Goal: Use online tool/utility: Utilize a website feature to perform a specific function

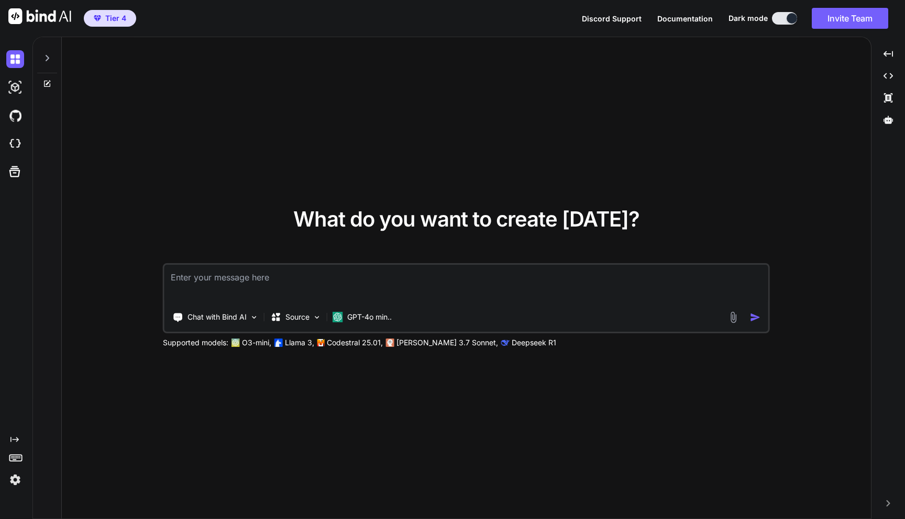
click at [19, 476] on img at bounding box center [15, 480] width 18 height 18
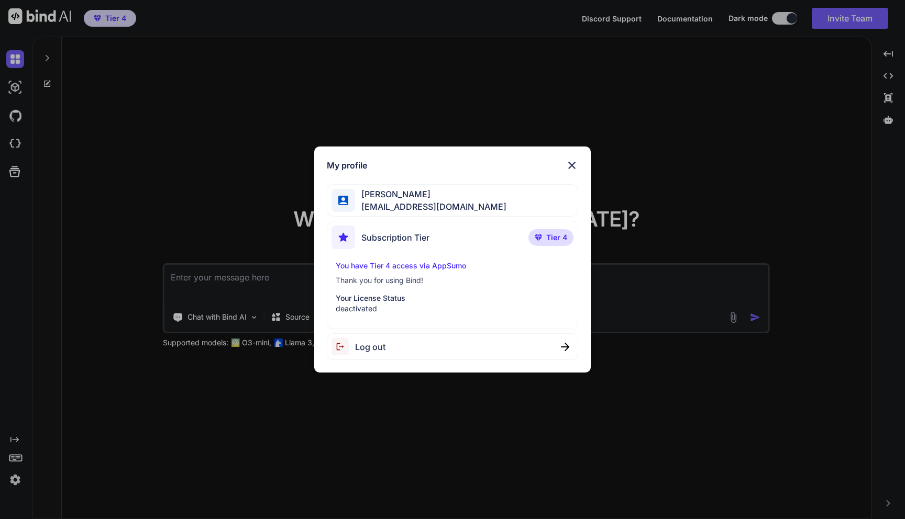
type textarea "x"
click at [152, 217] on div "My profile Madha Vanhon [EMAIL_ADDRESS][DOMAIN_NAME] Subscription Tier Tier 4 Y…" at bounding box center [452, 259] width 905 height 519
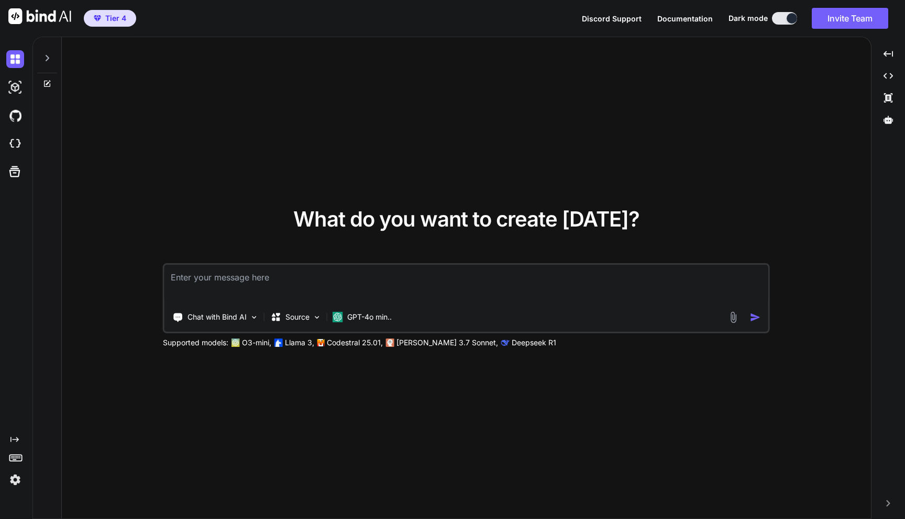
type textarea "x"
click at [14, 483] on img at bounding box center [15, 480] width 18 height 18
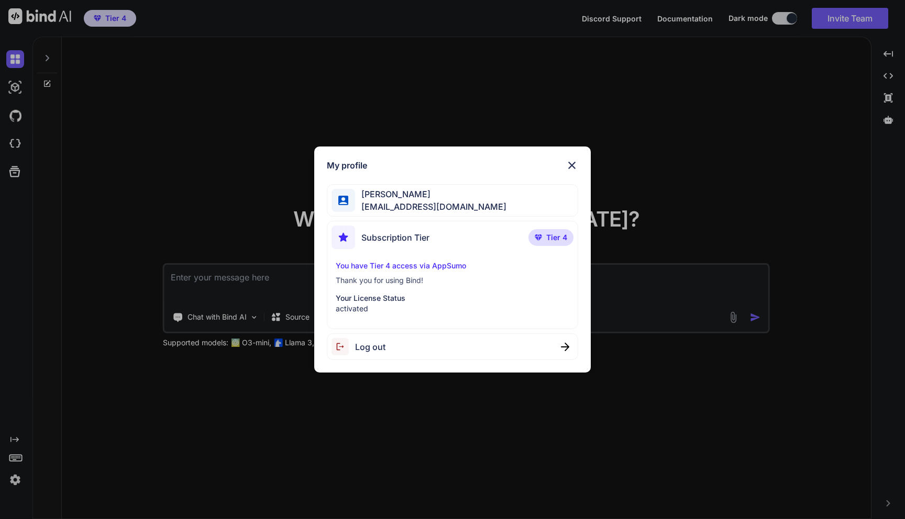
click at [94, 333] on div "My profile Madha Vanhon [EMAIL_ADDRESS][DOMAIN_NAME] Subscription Tier Tier 4 Y…" at bounding box center [452, 259] width 905 height 519
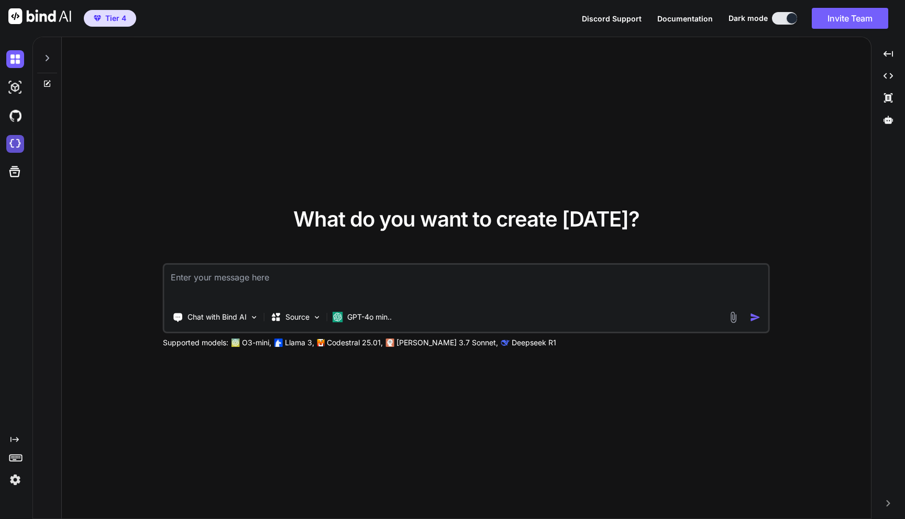
click at [15, 142] on img at bounding box center [15, 144] width 18 height 18
click at [284, 271] on textarea at bounding box center [466, 284] width 604 height 39
type textarea "h"
type textarea "x"
type textarea "he"
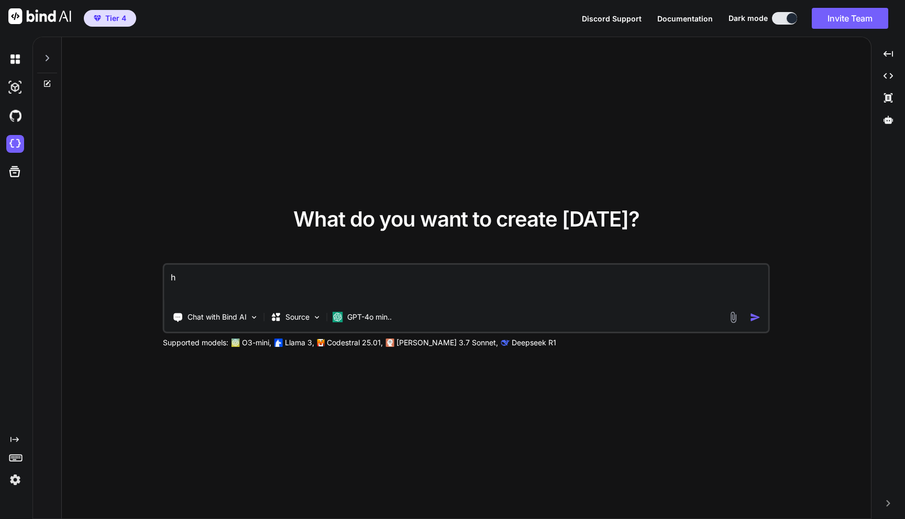
type textarea "x"
type textarea "hel"
type textarea "x"
type textarea "hell"
type textarea "x"
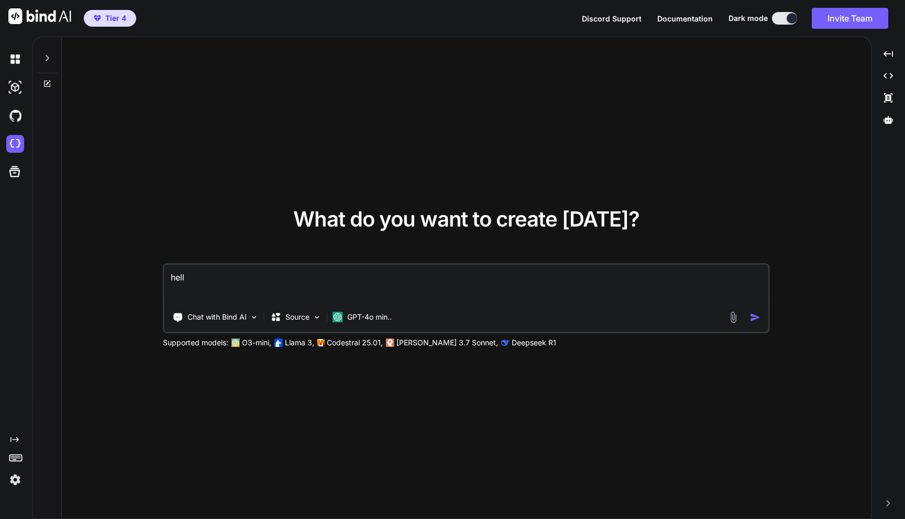
type textarea "hello"
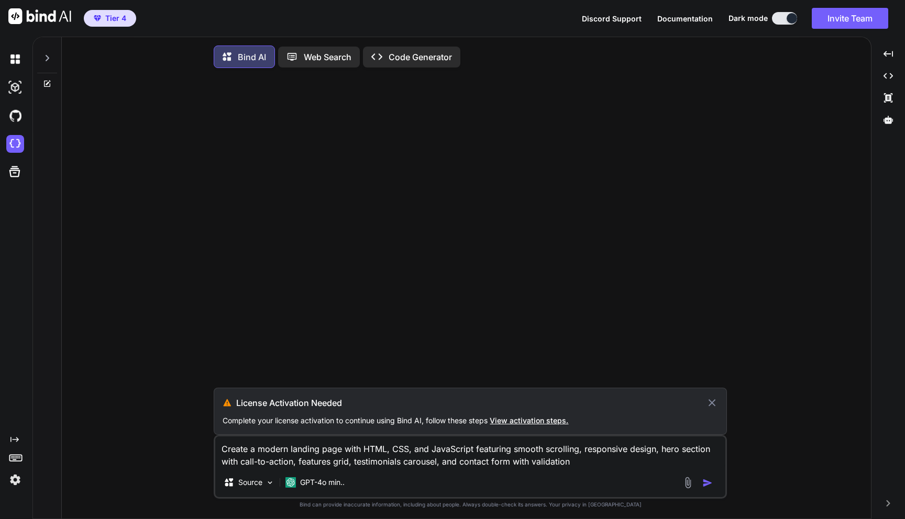
click at [704, 484] on img "button" at bounding box center [707, 483] width 10 height 10
click at [706, 488] on img "button" at bounding box center [707, 483] width 10 height 10
click at [710, 407] on icon at bounding box center [711, 402] width 7 height 7
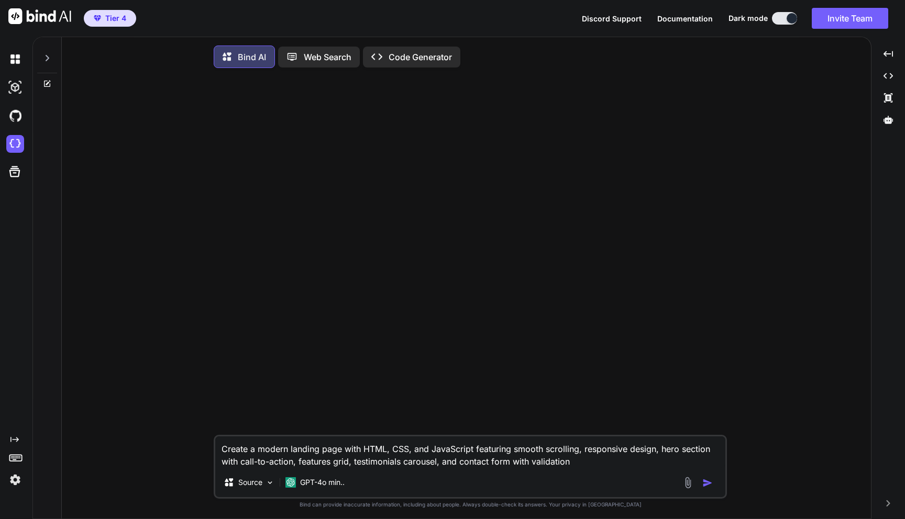
click at [707, 484] on img "button" at bounding box center [707, 483] width 10 height 10
type textarea "x"
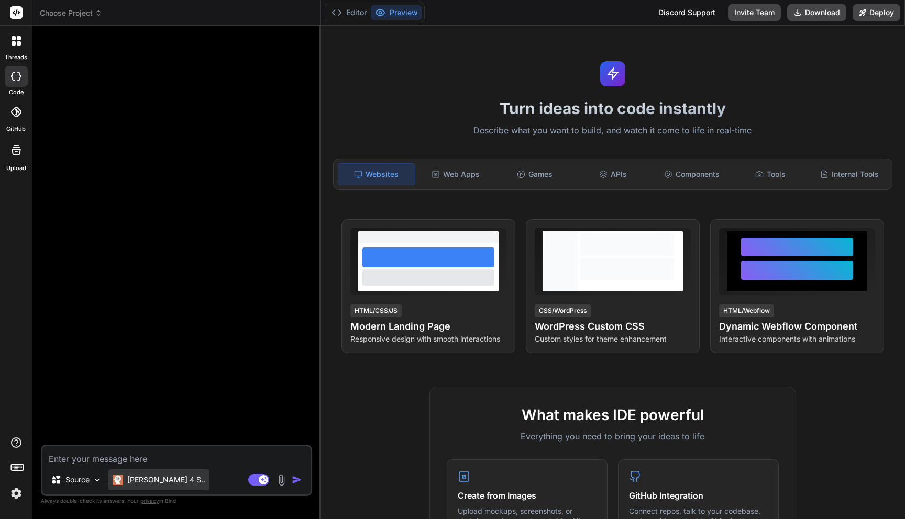
click at [162, 482] on p "Claude 4 S.." at bounding box center [166, 480] width 78 height 10
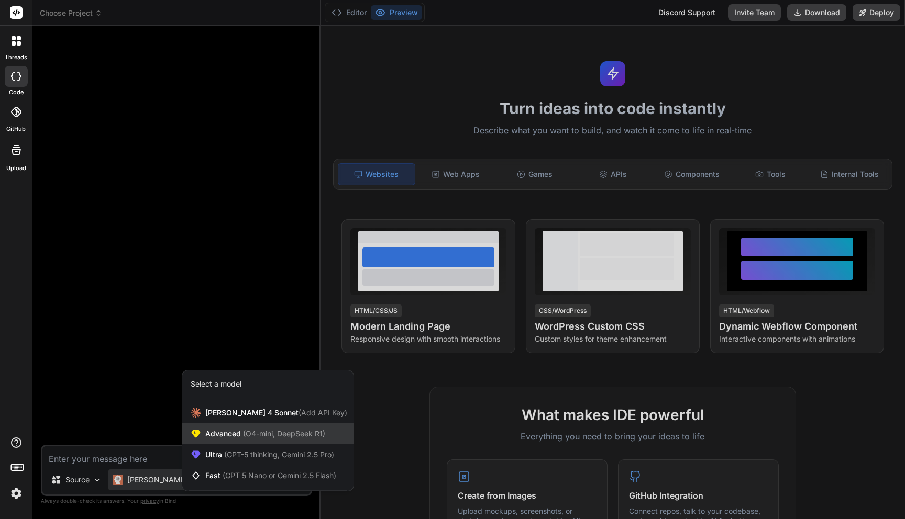
click at [236, 438] on span "Advanced (O4-mini, DeepSeek R1)" at bounding box center [265, 434] width 120 height 10
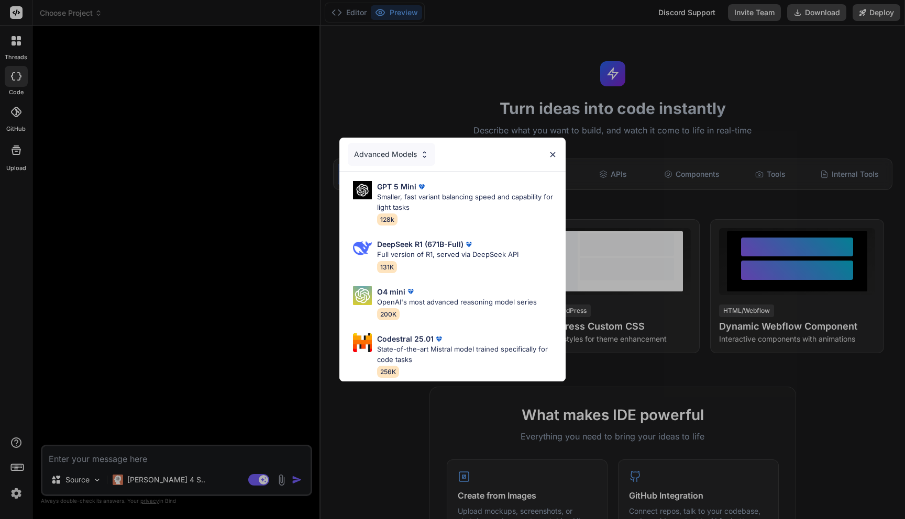
click at [179, 453] on div "Advanced Models GPT 5 Mini Smaller, fast variant balancing speed and capability…" at bounding box center [452, 259] width 905 height 519
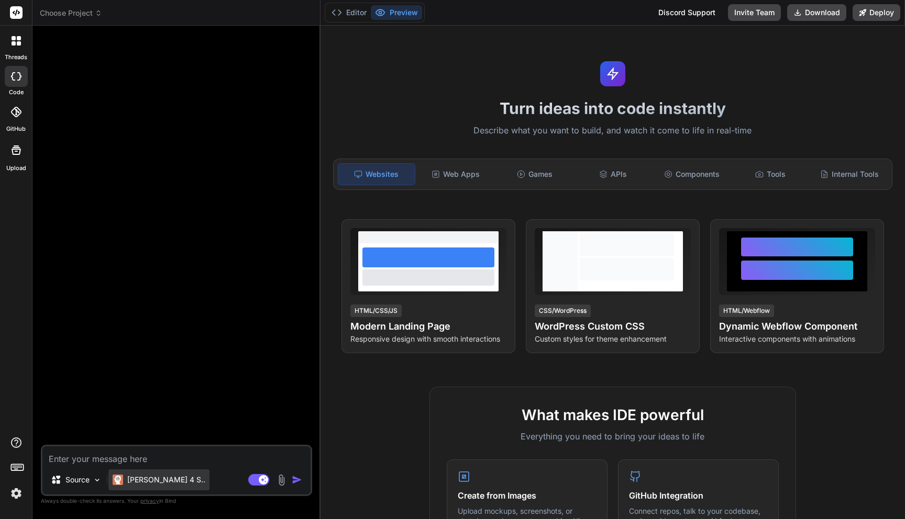
click at [148, 480] on p "Claude 4 S.." at bounding box center [166, 480] width 78 height 10
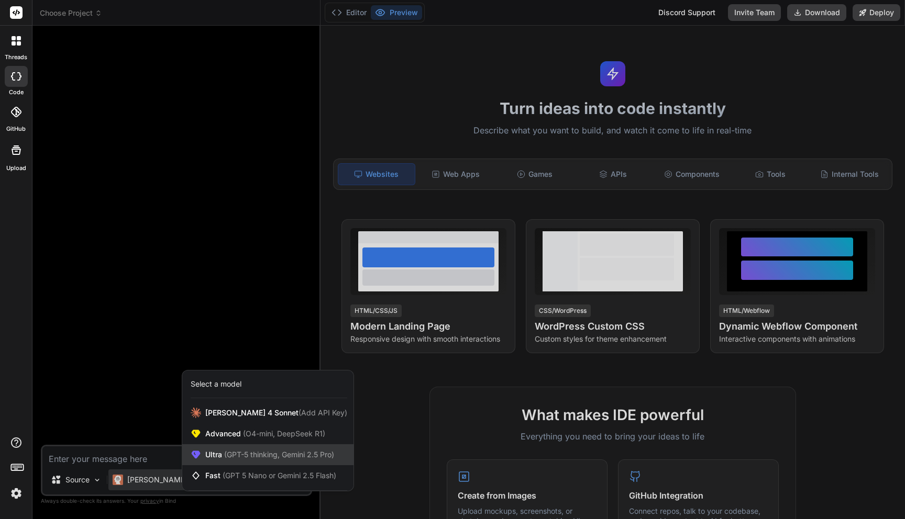
click at [238, 448] on div "Ultra (GPT-5 thinking, Gemini 2.5 Pro)" at bounding box center [267, 454] width 171 height 21
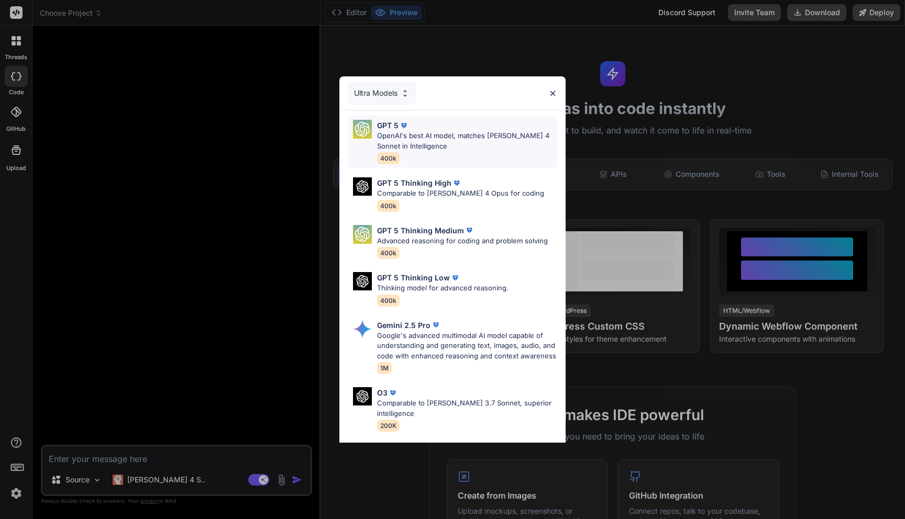
click at [442, 137] on p "OpenAI's best AI model, matches Claude 4 Sonnet in Intelligence" at bounding box center [467, 141] width 180 height 20
type textarea "x"
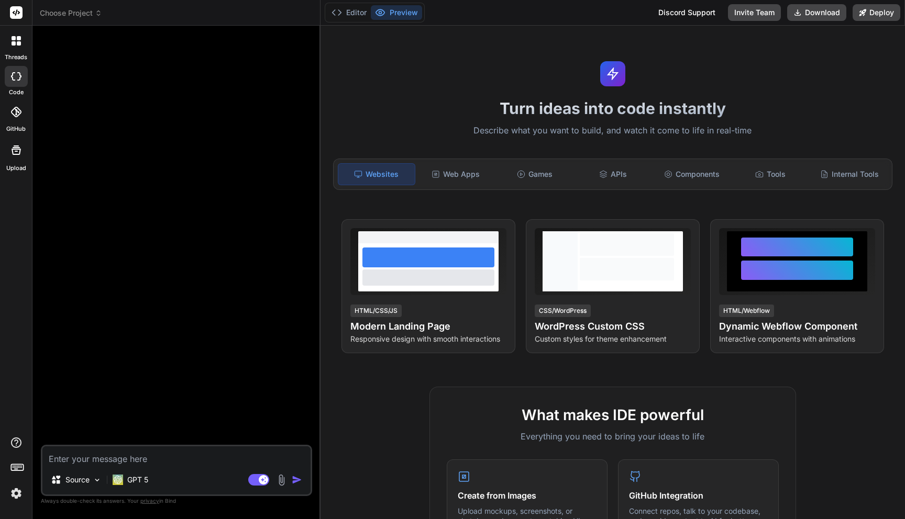
click at [105, 461] on textarea at bounding box center [176, 456] width 268 height 19
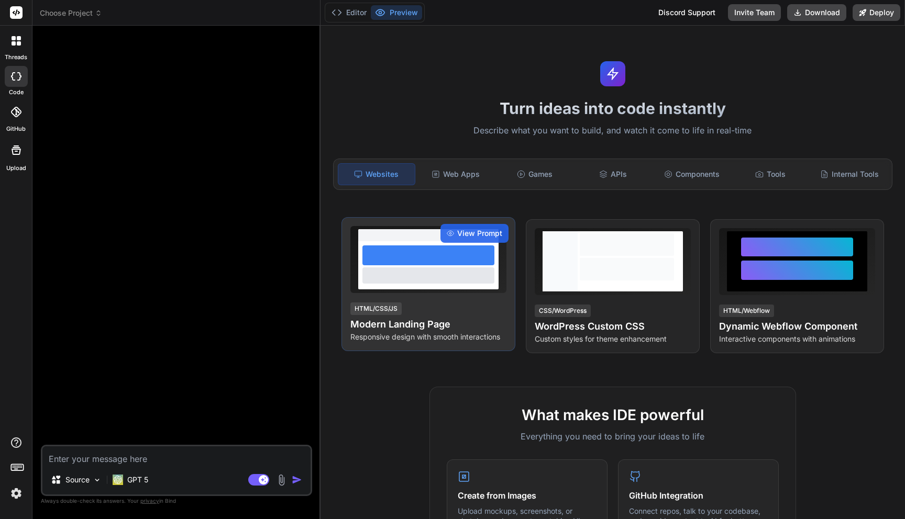
click at [426, 282] on div at bounding box center [428, 275] width 132 height 16
click at [481, 234] on span "View Prompt" at bounding box center [479, 233] width 45 height 10
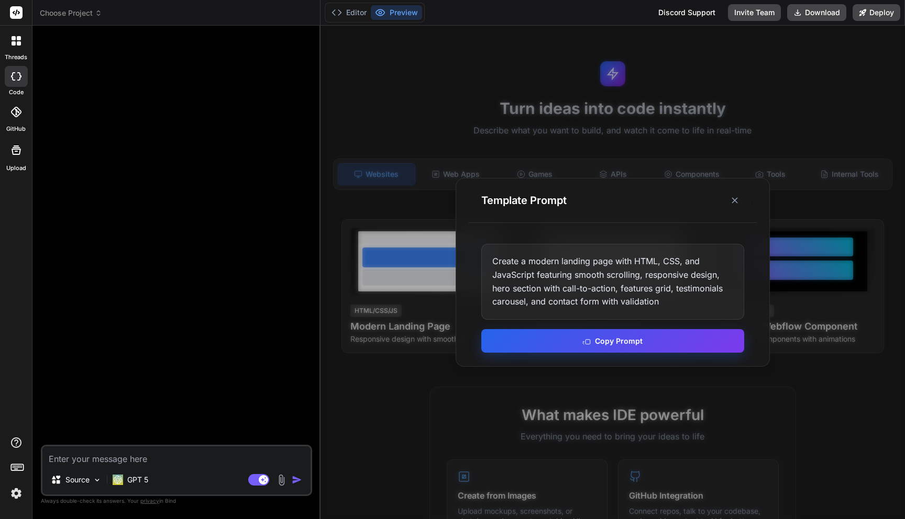
click at [621, 333] on button "Copy Prompt" at bounding box center [612, 341] width 263 height 24
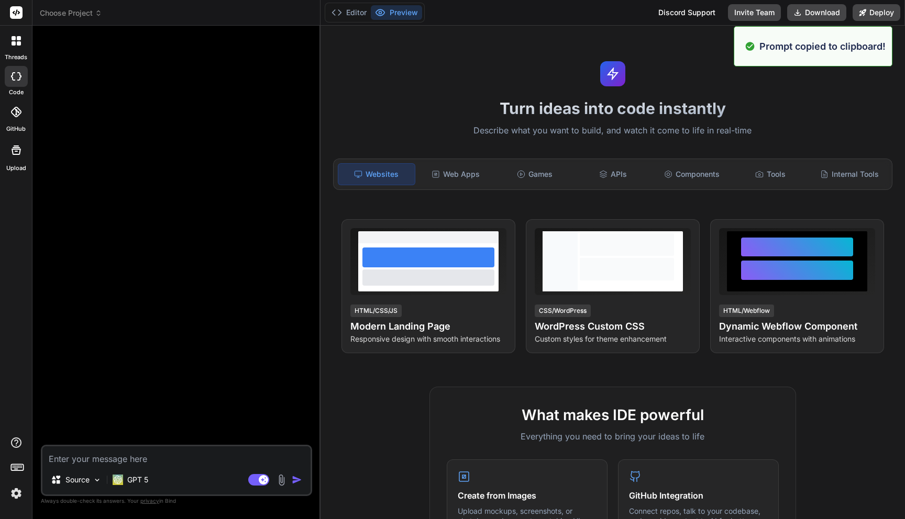
click at [161, 460] on textarea at bounding box center [176, 456] width 268 height 19
paste textarea "Create a modern landing page with HTML, CSS, and JavaScript featuring smooth sc…"
type textarea "Create a modern landing page with HTML, CSS, and JavaScript featuring smooth sc…"
type textarea "x"
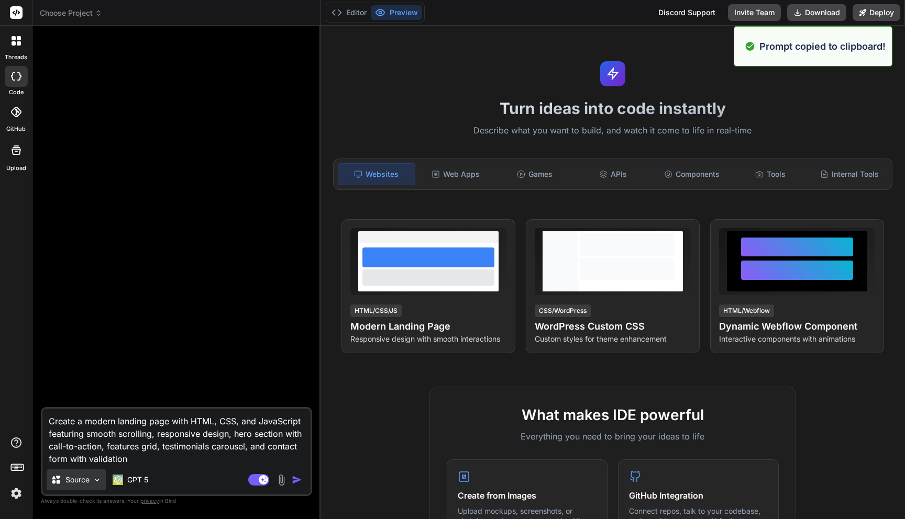
type textarea "Create a modern landing page with HTML, CSS, and JavaScript featuring smooth sc…"
click at [88, 477] on p "Source" at bounding box center [77, 480] width 24 height 10
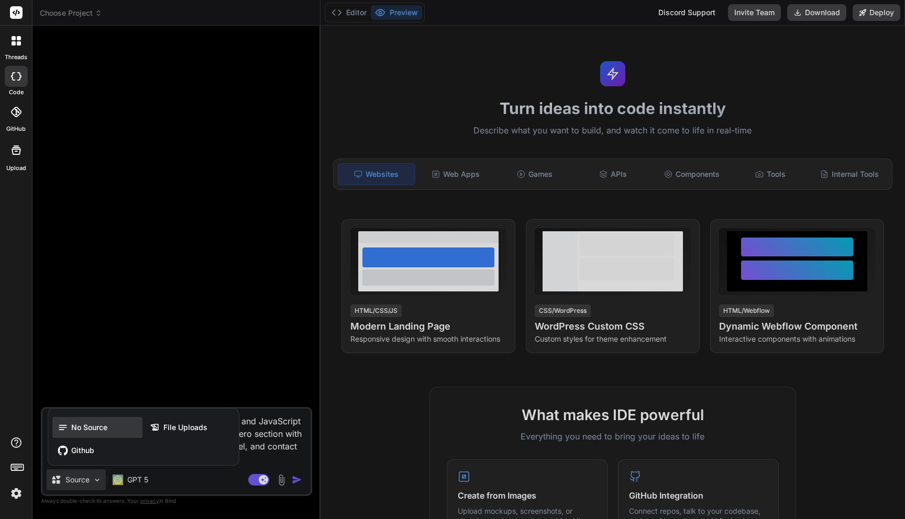
click at [75, 431] on span "No Source" at bounding box center [89, 427] width 36 height 10
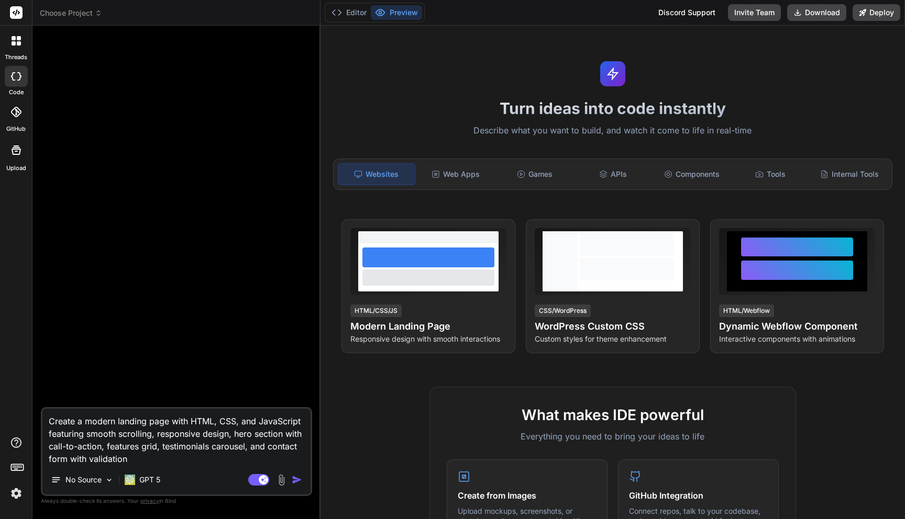
click at [292, 475] on img "button" at bounding box center [297, 480] width 10 height 10
type textarea "x"
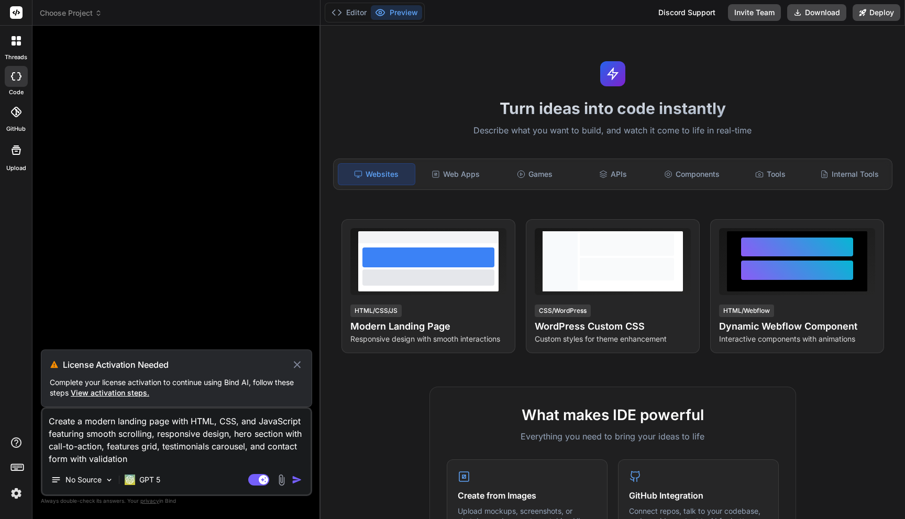
click at [21, 497] on img at bounding box center [16, 494] width 18 height 18
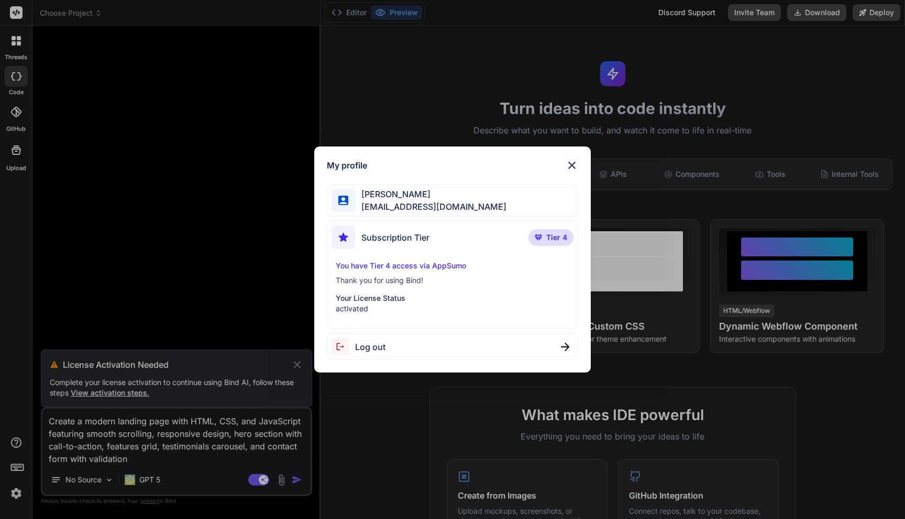
click at [572, 165] on img at bounding box center [571, 165] width 13 height 13
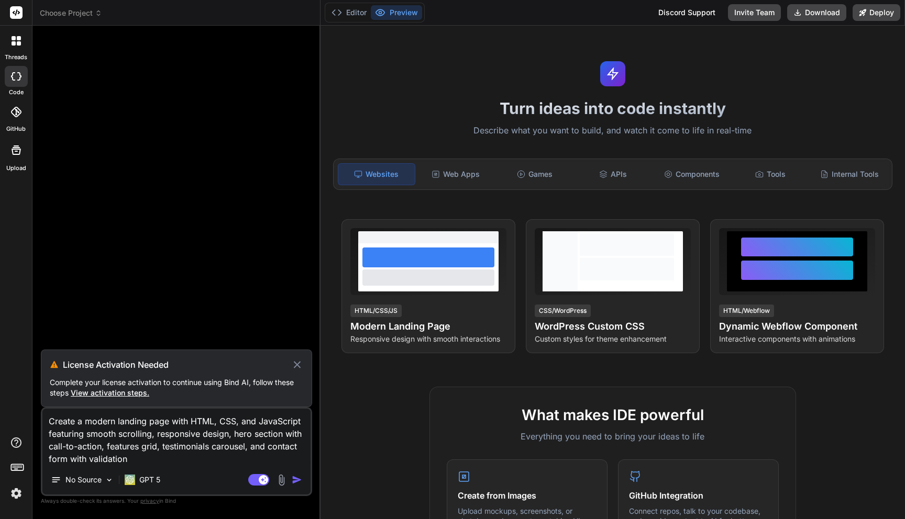
click at [150, 362] on h3 "License Activation Needed" at bounding box center [177, 365] width 228 height 13
copy div "License Activation Needed"
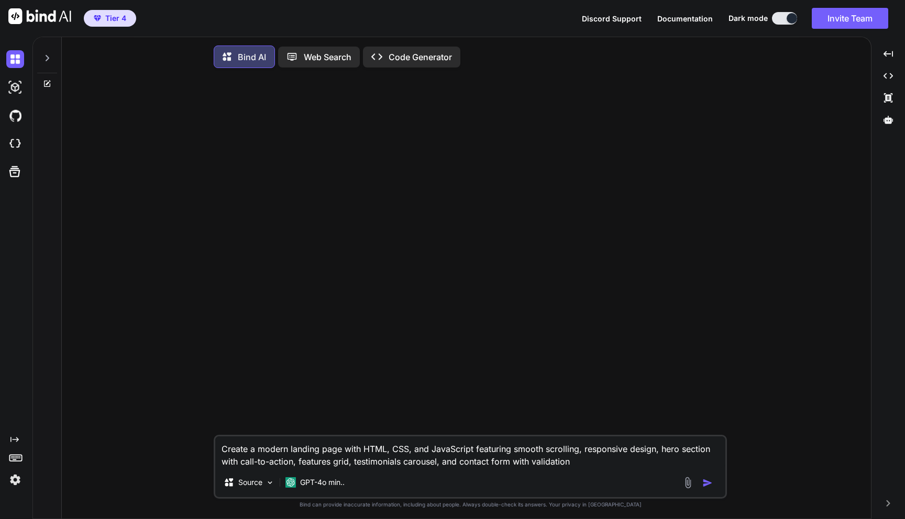
type textarea "x"
click at [369, 447] on textarea "Create a modern landing page with HTML, CSS, and JavaScript featuring smooth sc…" at bounding box center [470, 452] width 510 height 31
